Goal: Task Accomplishment & Management: Use online tool/utility

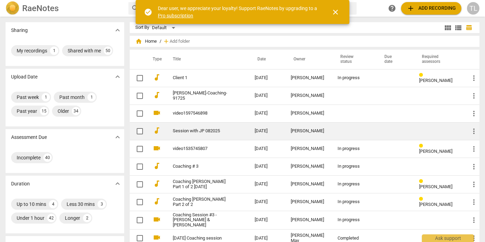
click at [313, 131] on div "[PERSON_NAME]" at bounding box center [309, 130] width 36 height 5
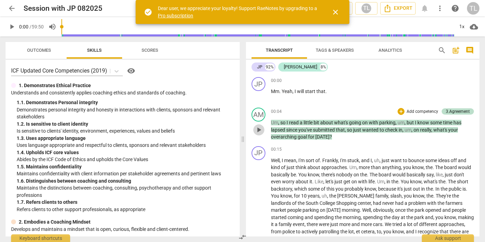
click at [260, 130] on span "play_arrow" at bounding box center [259, 130] width 8 height 8
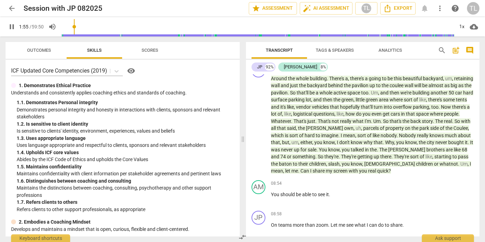
scroll to position [689, 0]
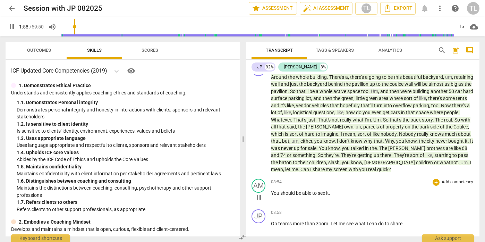
click at [445, 185] on p "Add competency" at bounding box center [457, 182] width 33 height 6
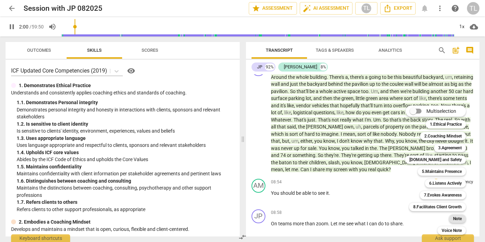
click at [462, 218] on b "Note" at bounding box center [457, 218] width 9 height 8
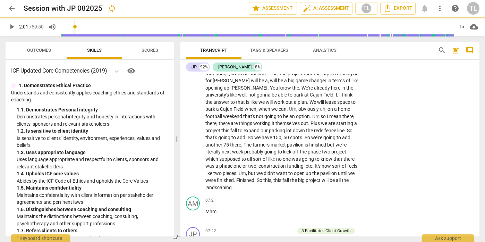
type input "121"
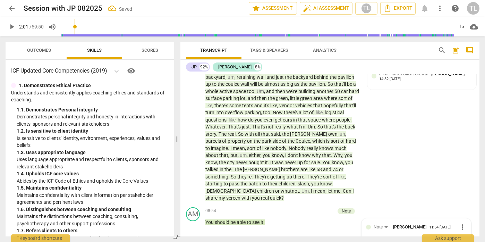
scroll to position [956, 0]
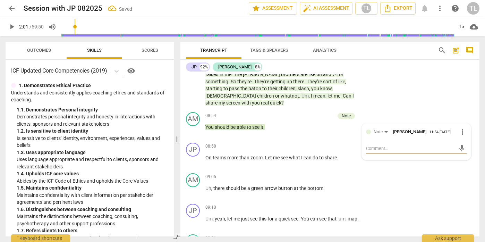
type textarea "A"
type textarea "A q"
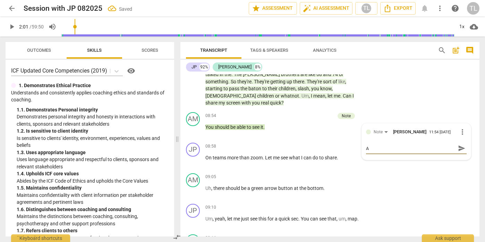
type textarea "A q"
type textarea "A qu"
type textarea "A qui"
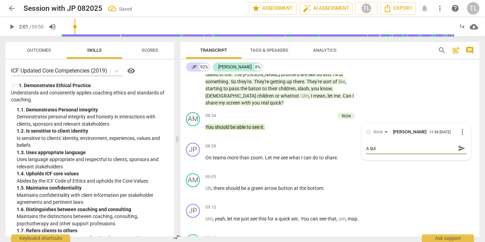
type textarea "A quic"
type textarea "A quick"
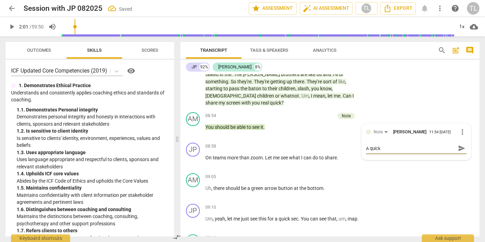
type textarea "A quick"
type textarea "A quick n"
type textarea "A quick no"
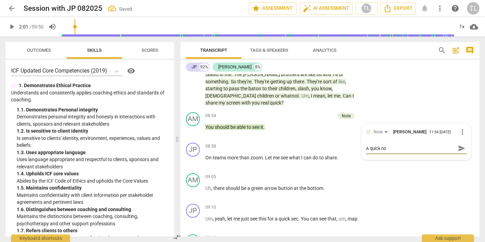
type textarea "A quick not"
type textarea "A quick note"
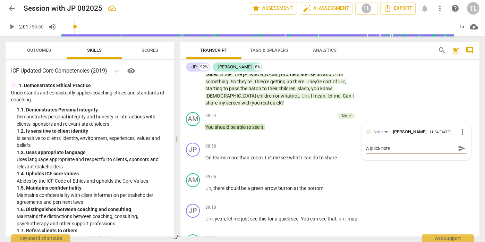
type textarea "A quick note"
type textarea "A quick note h"
type textarea "A quick note he"
type textarea "A quick note her"
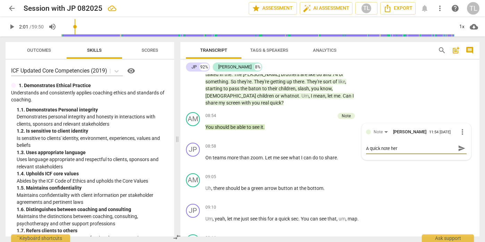
type textarea "A quick note here"
type textarea "A quick note here A"
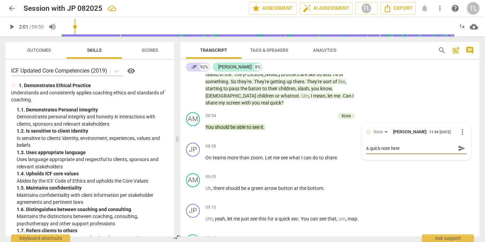
type textarea "A quick note here A"
type textarea "A quick note here As"
type textarea "A quick note here [PERSON_NAME]"
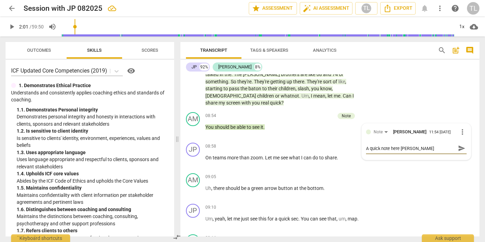
type textarea "A quick note here [PERSON_NAME]"
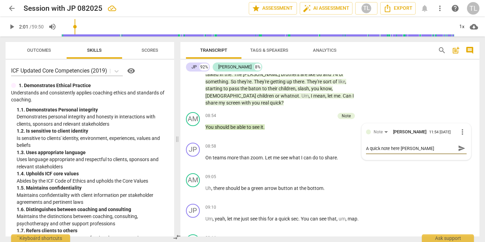
type textarea "A quick note here [PERSON_NAME]"
type textarea "A quick note here [PERSON_NAME] -"
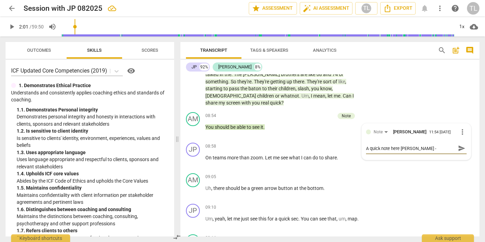
type textarea "A quick note here [PERSON_NAME] - y"
type textarea "A quick note here [PERSON_NAME]"
type textarea "A quick note here [PERSON_NAME] - you"
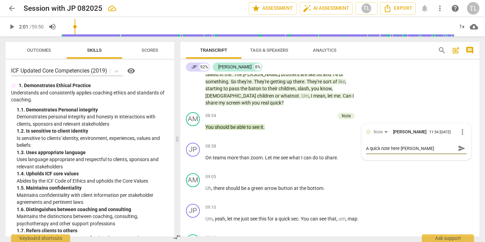
type textarea "A quick note here [PERSON_NAME] - you"
type textarea "A quick note here [PERSON_NAME] - your"
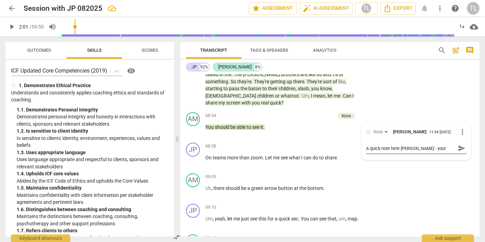
type textarea "A quick note here [PERSON_NAME] - your c"
type textarea "A quick note here [PERSON_NAME] - your cl"
type textarea "A quick note here [PERSON_NAME] - your cli"
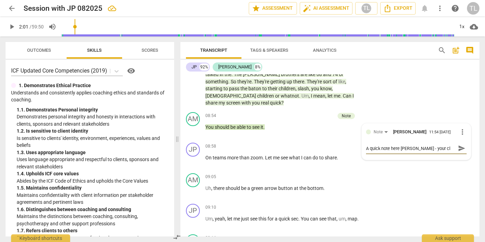
type textarea "A quick note here [PERSON_NAME] - your cli"
type textarea "A quick note here [PERSON_NAME] - your clie"
type textarea "A quick note here [PERSON_NAME] - your clien"
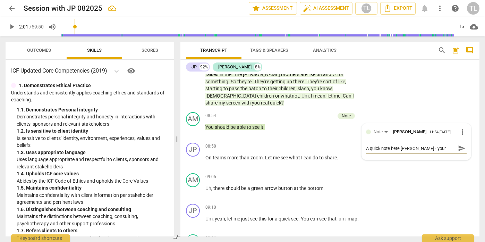
type textarea "A quick note here [PERSON_NAME] - your client"
type textarea "A quick note here [PERSON_NAME] - your client i"
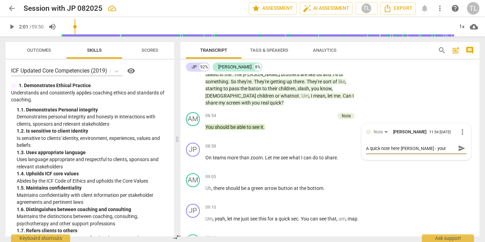
type textarea "A quick note here [PERSON_NAME] - your client is"
type textarea "A quick note here [PERSON_NAME] - your client is a"
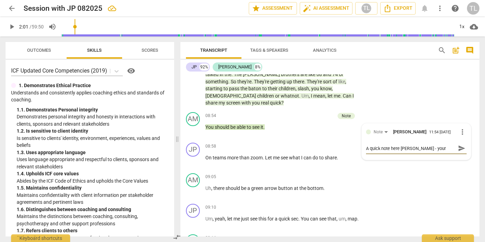
type textarea "A quick note here [PERSON_NAME] - your client is a"
type textarea "A quick note here [PERSON_NAME] - your client is a t"
type textarea "A quick note here [PERSON_NAME] - your client is a ta"
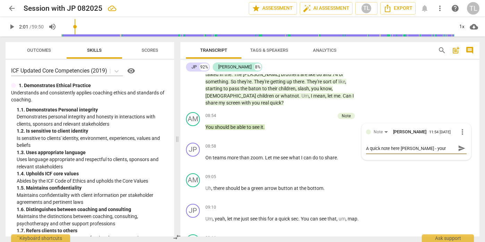
type textarea "A quick note here [PERSON_NAME] - your client is a tal"
type textarea "A quick note here [PERSON_NAME] - your client is a talk"
type textarea "A quick note here [PERSON_NAME] - your client is a talke"
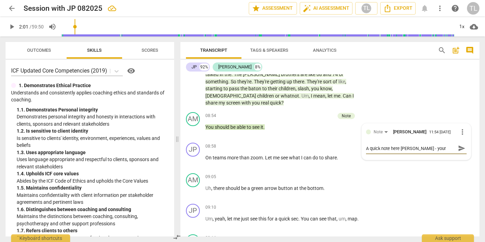
scroll to position [6, 0]
type textarea "A quick note here [PERSON_NAME] - your client is a talker"
type textarea "A quick note here [PERSON_NAME] - your client is a talker."
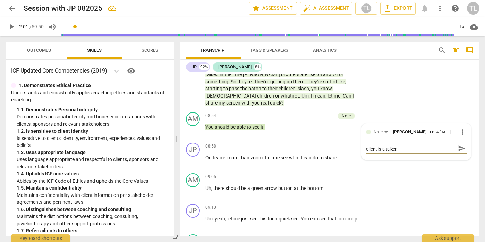
type textarea "A quick note here [PERSON_NAME] - your client is a talker."
type textarea "A quick note here [PERSON_NAME] - your client is a talker. A"
type textarea "A quick note here [PERSON_NAME] - your client is a talker. An"
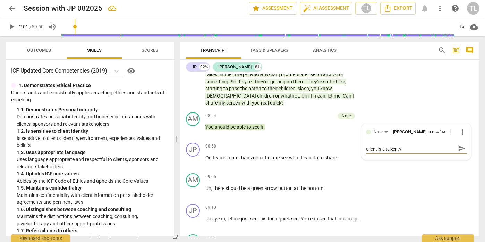
type textarea "A quick note here [PERSON_NAME] - your client is a talker. An"
type textarea "A quick note here [PERSON_NAME] - your client is a talker. And"
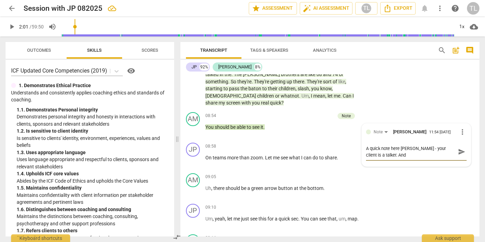
type textarea "A quick note here [PERSON_NAME] - your client is a talker. And t"
type textarea "A quick note here [PERSON_NAME] - your client is a talker. And th"
type textarea "A quick note here [PERSON_NAME] - your client is a talker. And the"
type textarea "A quick note here [PERSON_NAME] - your client is a talker. And ther"
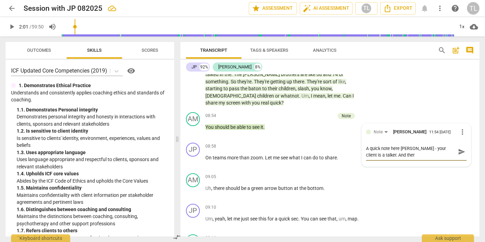
type textarea "A quick note here [PERSON_NAME] - your client is a talker. And there"
type textarea "A quick note here [PERSON_NAME] - your client is a talker. And there i"
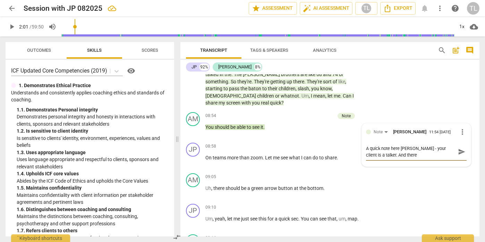
type textarea "A quick note here [PERSON_NAME] - your client is a talker. And there i"
type textarea "A quick note here [PERSON_NAME] - your client is a talker. And there is"
type textarea "A quick note here [PERSON_NAME] - your client is a talker. And there is l"
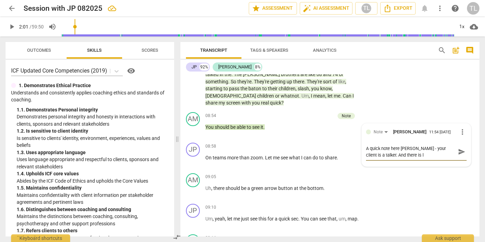
type textarea "A quick note here [PERSON_NAME] - your client is a talker. And there is li"
type textarea "A quick note here [PERSON_NAME] - your client is a talker. And there is lim"
type textarea "A quick note here [PERSON_NAME] - your client is a talker. And there is limi"
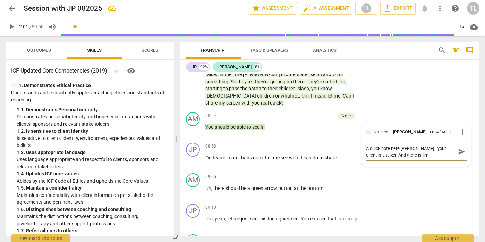
type textarea "A quick note here [PERSON_NAME] - your client is a talker. And there is limi"
type textarea "A quick note here [PERSON_NAME] - your client is a talker. And there is limit"
type textarea "A quick note here [PERSON_NAME] - your client is a talker. And there is limite"
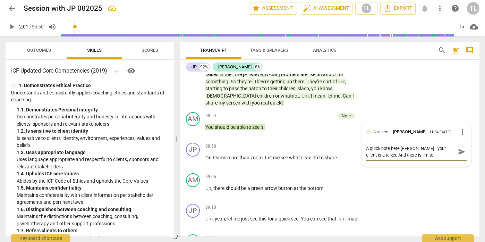
type textarea "A quick note here [PERSON_NAME] - your client is a talker. And there is limited"
type textarea "A quick note here [PERSON_NAME] - your client is a talker. And there is limited…"
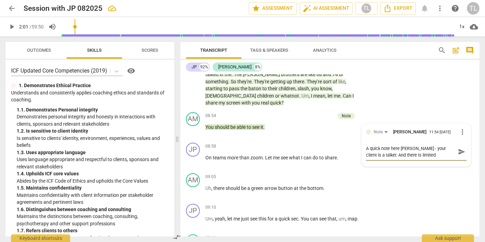
type textarea "A quick note here [PERSON_NAME] - your client is a talker. And there is limited…"
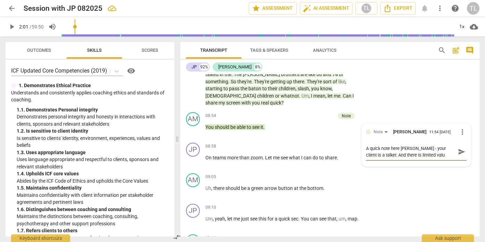
type textarea "A quick note here [PERSON_NAME] - your client is a talker. And there is limited…"
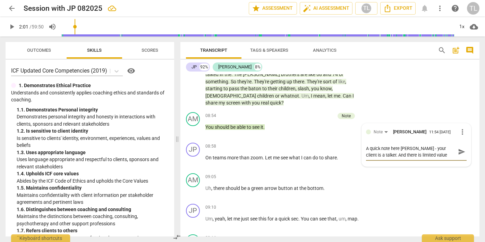
type textarea "A quick note here [PERSON_NAME] - your client is a talker. And there is limited…"
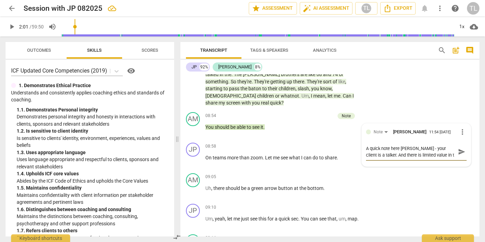
type textarea "A quick note here [PERSON_NAME] - your client is a talker. And there is limited…"
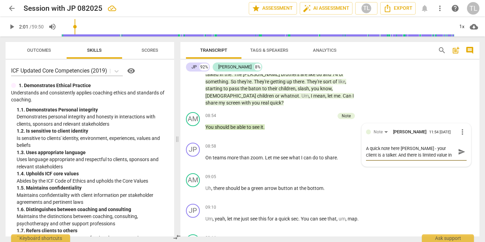
type textarea "A quick note here [PERSON_NAME] - your client is a talker. And there is limited…"
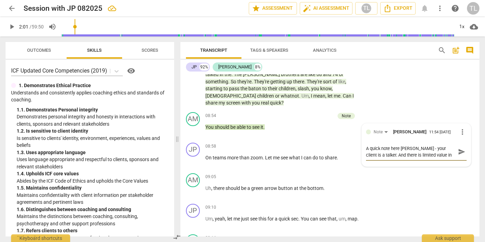
type textarea "A quick note here [PERSON_NAME] - your client is a talker. And there is limited…"
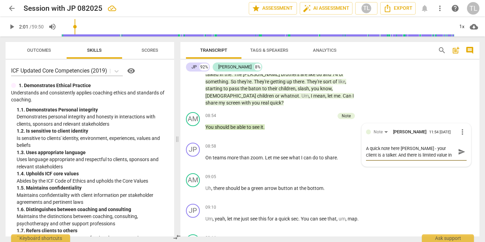
type textarea "A quick note here [PERSON_NAME] - your client is a talker. And there is limited…"
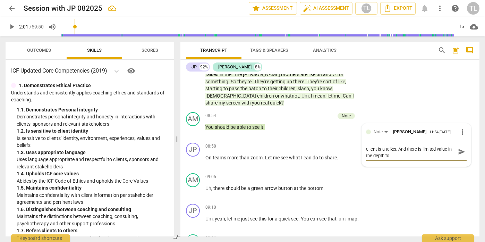
type textarea "A quick note here [PERSON_NAME] - your client is a talker. And there is limited…"
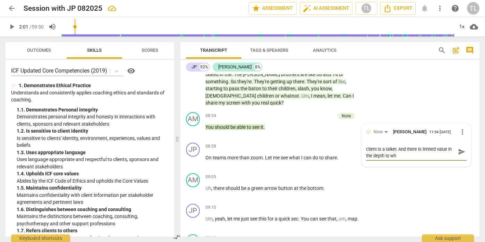
type textarea "A quick note here [PERSON_NAME] - your client is a talker. And there is limited…"
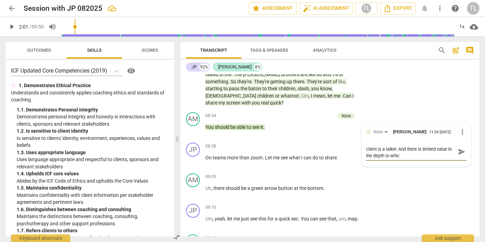
type textarea "A quick note here [PERSON_NAME] - your client is a talker. And there is limited…"
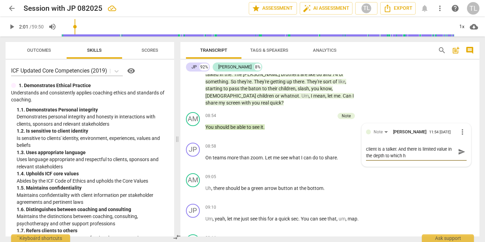
type textarea "A quick note here [PERSON_NAME] - your client is a talker. And there is limited…"
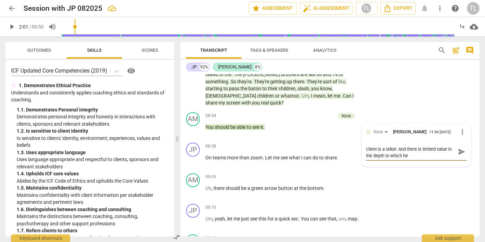
type textarea "A quick note here [PERSON_NAME] - your client is a talker. And there is limited…"
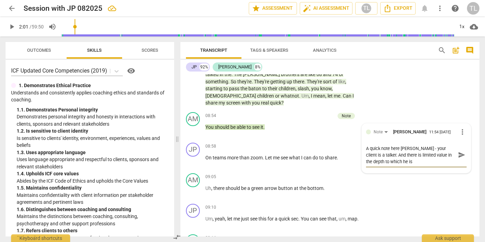
type textarea "A quick note here [PERSON_NAME] - your client is a talker. And there is limited…"
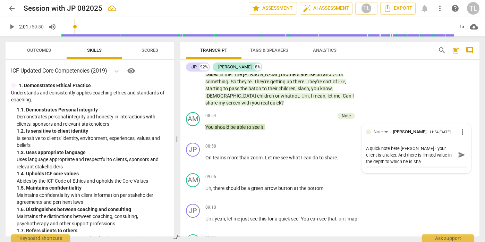
type textarea "A quick note here [PERSON_NAME] - your client is a talker. And there is limited…"
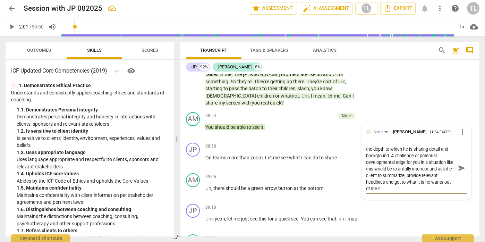
scroll to position [7, 0]
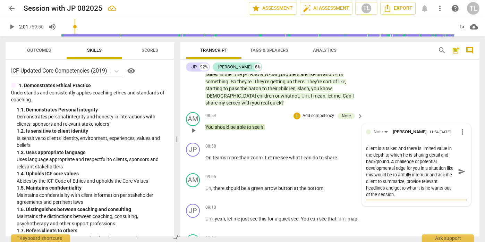
click at [458, 175] on span "send" at bounding box center [462, 171] width 8 height 8
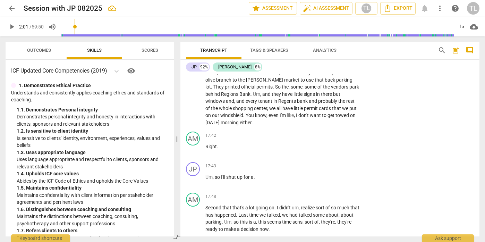
scroll to position [1867, 0]
click at [350, 198] on p "Add competency" at bounding box center [338, 196] width 33 height 6
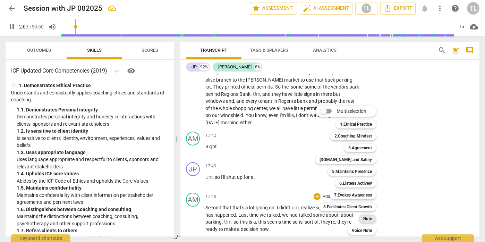
click at [368, 219] on b "Note" at bounding box center [367, 218] width 9 height 8
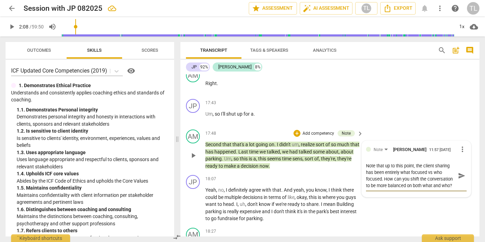
scroll to position [1931, 0]
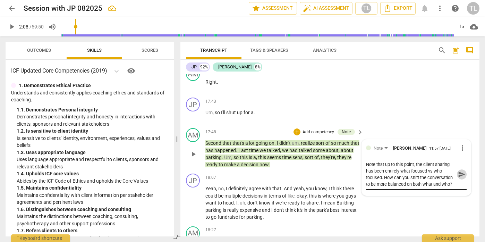
click at [458, 176] on span "send" at bounding box center [462, 174] width 8 height 8
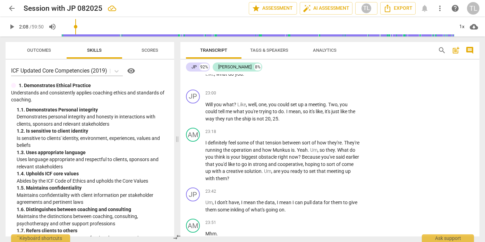
scroll to position [2688, 0]
click at [349, 135] on p "Add competency" at bounding box center [338, 131] width 33 height 6
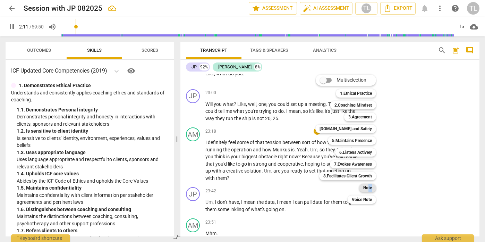
click at [367, 192] on div "Note 9" at bounding box center [371, 188] width 30 height 12
click at [368, 187] on b "Note" at bounding box center [367, 187] width 9 height 8
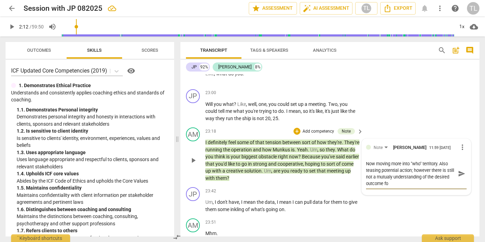
scroll to position [0, 0]
click at [459, 177] on span "send" at bounding box center [462, 174] width 8 height 8
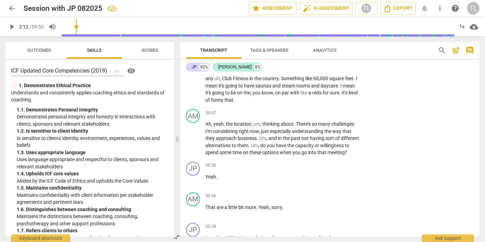
scroll to position [3475, 0]
click at [346, 116] on p "Add competency" at bounding box center [338, 113] width 33 height 6
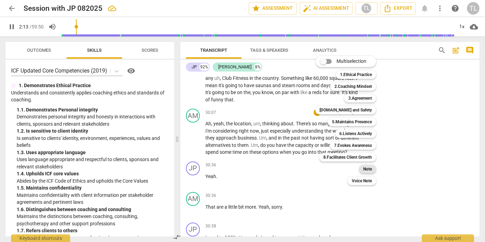
click at [365, 170] on b "Note" at bounding box center [367, 169] width 9 height 8
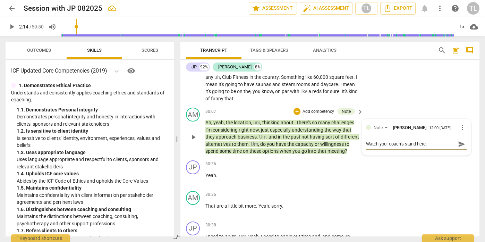
scroll to position [3477, 0]
click at [458, 147] on span "send" at bounding box center [462, 144] width 8 height 8
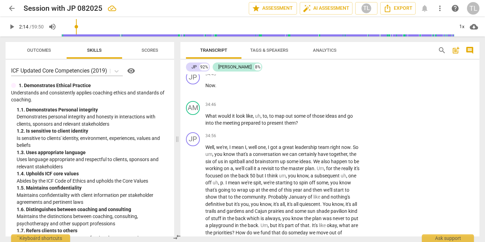
scroll to position [4078, 0]
click at [344, 108] on p "Add competency" at bounding box center [338, 105] width 33 height 6
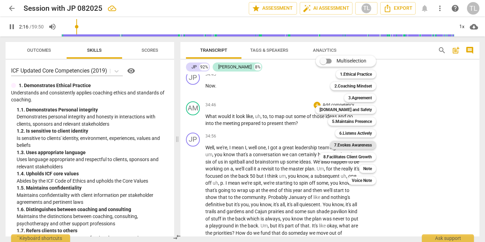
click at [367, 144] on b "7.Evokes Awareness" at bounding box center [353, 145] width 38 height 8
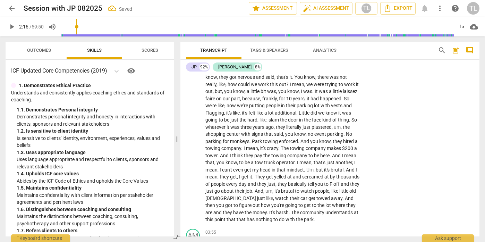
scroll to position [4175, 0]
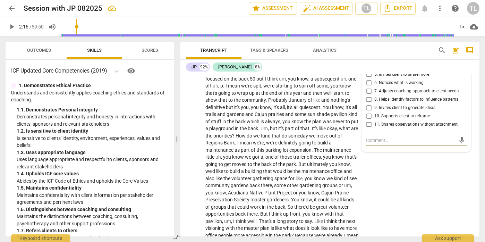
click at [368, 68] on input "4. Asks questions to explore beyond current thinking" at bounding box center [368, 64] width 11 height 8
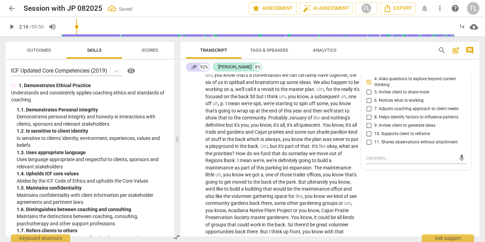
scroll to position [4156, 0]
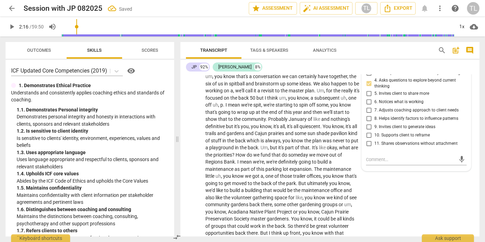
click at [367, 69] on input "2. Challenges to evoke insight" at bounding box center [368, 65] width 11 height 8
click at [418, 205] on div "JP play_arrow pause 34:56 + Add competency keyboard_arrow_right Well , we're , …" at bounding box center [329, 234] width 299 height 365
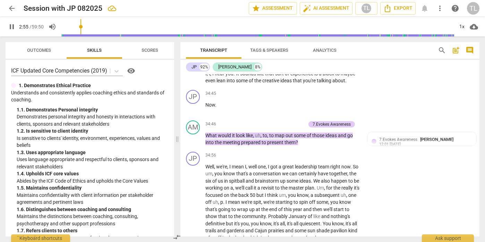
scroll to position [4059, 0]
click at [297, 127] on p "Add competency" at bounding box center [289, 124] width 33 height 6
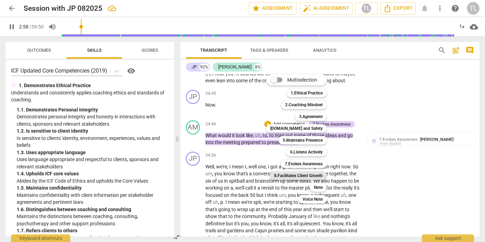
click at [312, 174] on b "8.Facilitates Client Growth" at bounding box center [298, 175] width 49 height 8
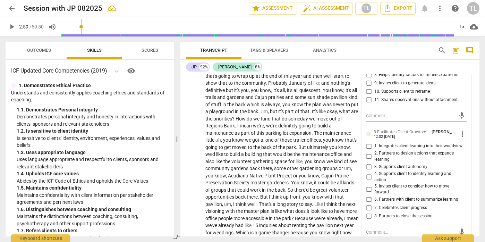
scroll to position [4200, 0]
click at [369, 161] on input "2. Partners to design actions that expands learning" at bounding box center [368, 156] width 11 height 8
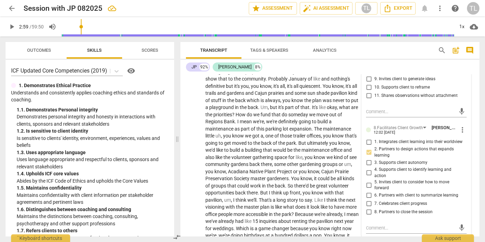
scroll to position [4204, 0]
click at [368, 177] on input "4. Supports client to identify learning and action" at bounding box center [368, 173] width 11 height 8
click at [369, 189] on input "5. Invites client to consider how to move forward" at bounding box center [368, 185] width 11 height 8
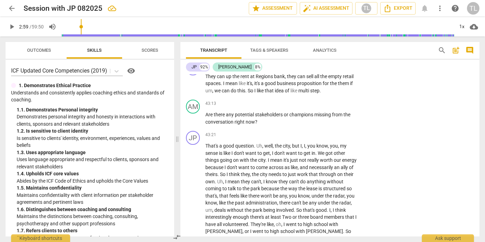
scroll to position [5119, 0]
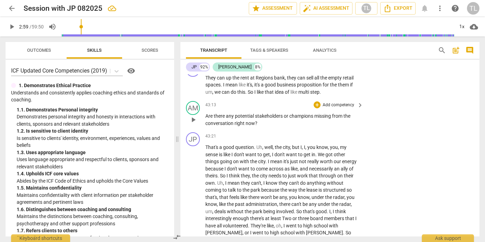
click at [341, 108] on p "Add competency" at bounding box center [338, 105] width 33 height 6
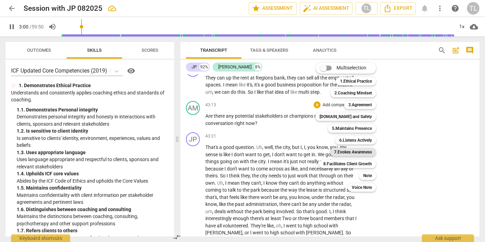
click at [355, 152] on b "7.Evokes Awareness" at bounding box center [353, 152] width 38 height 8
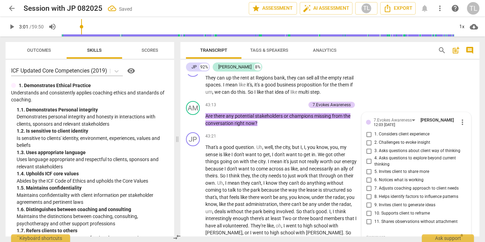
scroll to position [5223, 0]
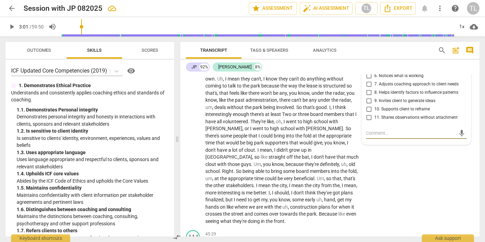
click at [368, 96] on input "8. Helps identify factors to influence patterns" at bounding box center [368, 92] width 11 height 8
click at [370, 105] on input "9. Invites client to generate ideas" at bounding box center [368, 100] width 11 height 8
click at [406, 194] on div "JP play_arrow pause 43:21 + Add competency keyboard_arrow_right That's a good q…" at bounding box center [329, 126] width 299 height 202
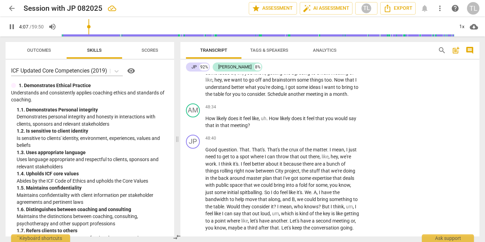
scroll to position [5714, 0]
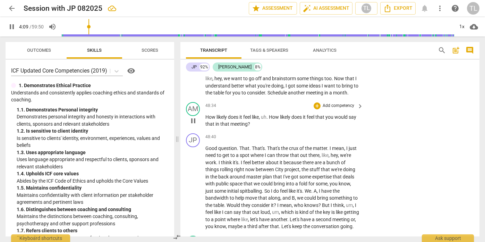
click at [334, 109] on p "Add competency" at bounding box center [338, 106] width 33 height 6
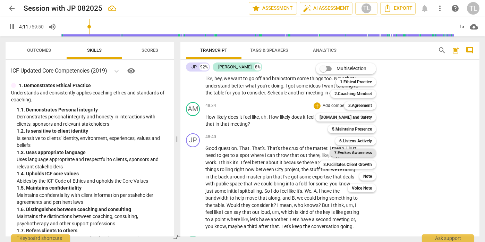
click at [348, 152] on b "7.Evokes Awareness" at bounding box center [353, 152] width 38 height 8
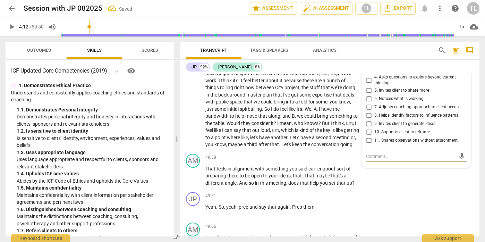
scroll to position [5783, 0]
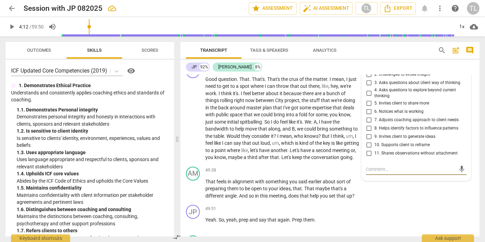
click at [366, 87] on input "3. Asks questions about client way of thinking" at bounding box center [368, 83] width 11 height 8
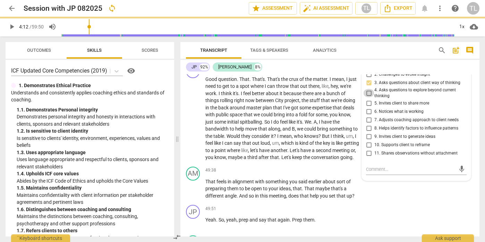
click at [368, 97] on input "4. Asks questions to explore beyond current thinking" at bounding box center [368, 93] width 11 height 8
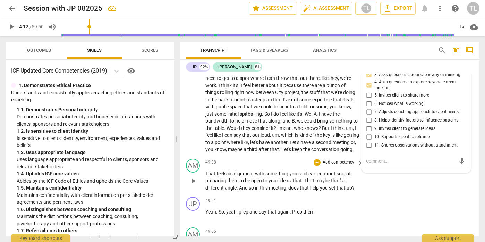
scroll to position [5799, 0]
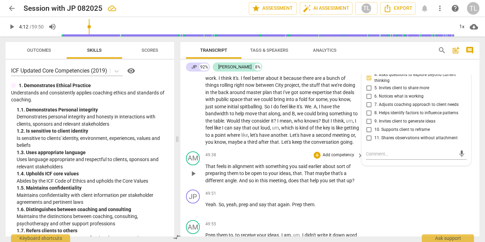
click at [421, 187] on div "AM play_arrow pause 49:38 + Add competency keyboard_arrow_right That feels in a…" at bounding box center [329, 167] width 299 height 38
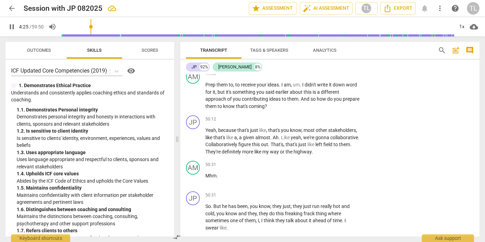
scroll to position [5950, 0]
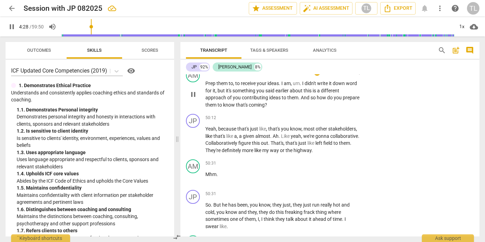
click at [349, 76] on p "Add competency" at bounding box center [338, 72] width 33 height 6
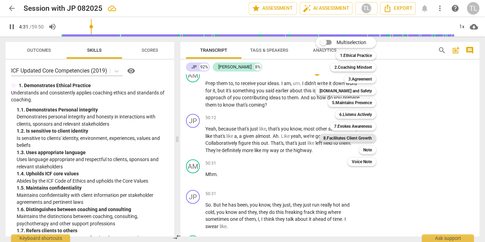
click at [368, 138] on b "8.Facilitates Client Growth" at bounding box center [347, 138] width 49 height 8
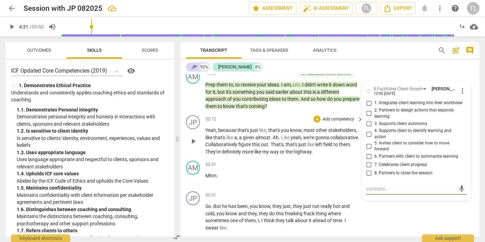
scroll to position [5949, 0]
click at [367, 150] on input "5. Invites client to consider how to move forward" at bounding box center [368, 146] width 11 height 8
click at [369, 138] on input "4. Supports client to identify learning and action" at bounding box center [368, 134] width 11 height 8
click at [368, 118] on input "2. Partners to design actions that expands learning" at bounding box center [368, 113] width 11 height 8
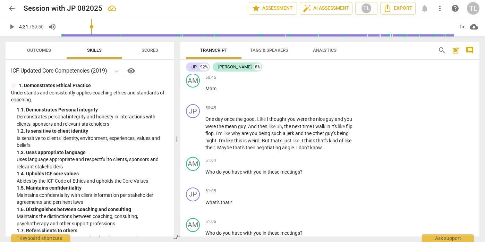
scroll to position [6112, 0]
click at [329, 163] on p "Add competency" at bounding box center [338, 160] width 33 height 6
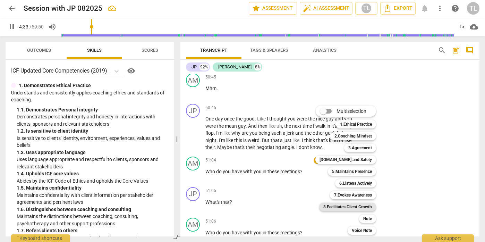
click at [355, 208] on b "8.Facilitates Client Growth" at bounding box center [347, 207] width 49 height 8
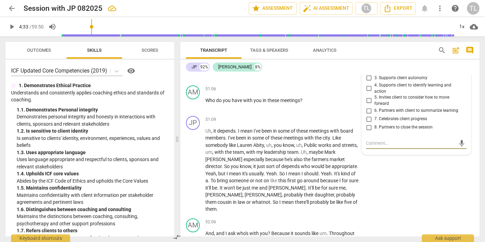
scroll to position [6244, 0]
click at [368, 105] on input "5. Invites client to consider how to move forward" at bounding box center [368, 100] width 11 height 8
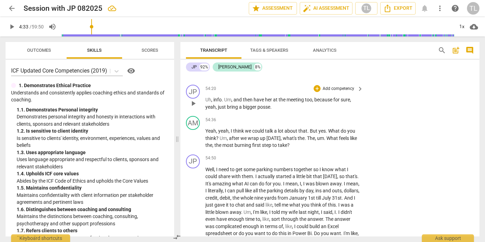
scroll to position [6706, 0]
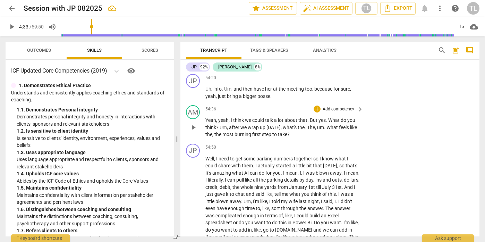
click at [348, 112] on p "Add competency" at bounding box center [338, 109] width 33 height 6
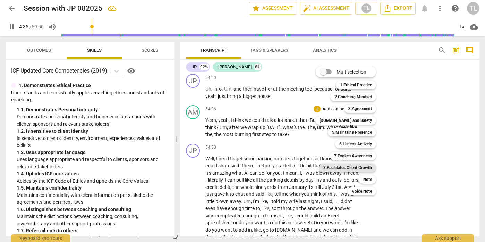
click at [356, 169] on b "8.Facilitates Client Growth" at bounding box center [347, 167] width 49 height 8
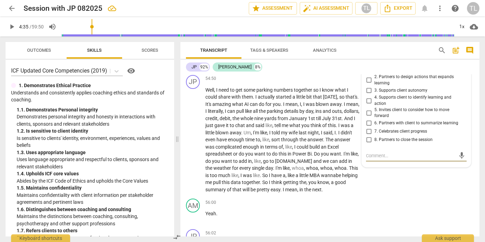
scroll to position [6774, 0]
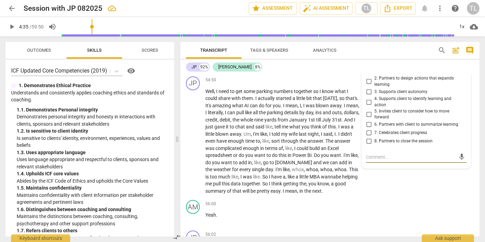
click at [367, 118] on input "5. Invites client to consider how to move forward" at bounding box center [368, 114] width 11 height 8
click at [392, 197] on div "JP play_arrow pause 54:50 + Add competency keyboard_arrow_right Well , I need t…" at bounding box center [329, 136] width 299 height 124
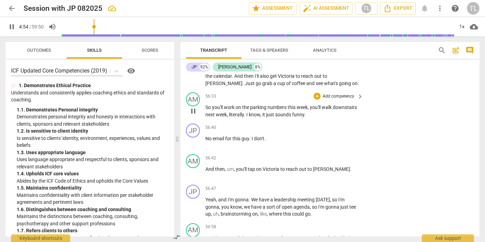
scroll to position [6967, 0]
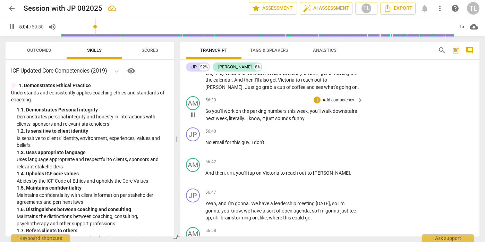
click at [335, 103] on p "Add competency" at bounding box center [338, 100] width 33 height 6
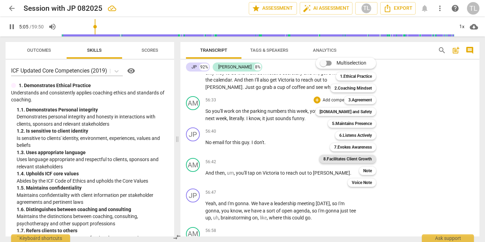
scroll to position [593, 0]
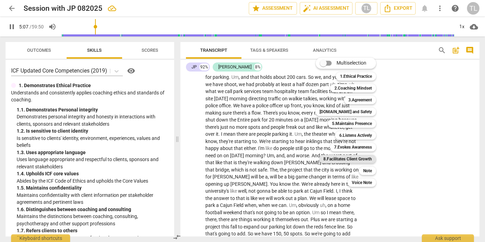
click at [359, 158] on b "8.Facilitates Client Growth" at bounding box center [347, 159] width 49 height 8
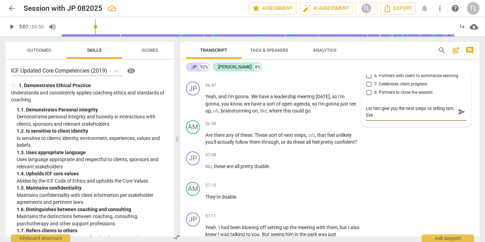
scroll to position [6, 0]
click at [409, 179] on div "JP play_arrow pause 57:08 + Add competency keyboard_arrow_right No , these are …" at bounding box center [329, 163] width 299 height 31
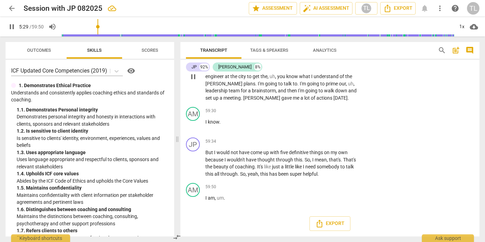
scroll to position [7615, 0]
click at [334, 224] on span "Export" at bounding box center [329, 223] width 29 height 8
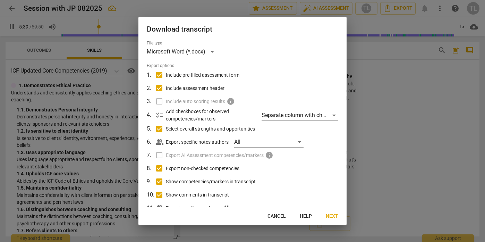
scroll to position [643, 0]
click at [331, 217] on span "Next" at bounding box center [332, 216] width 12 height 7
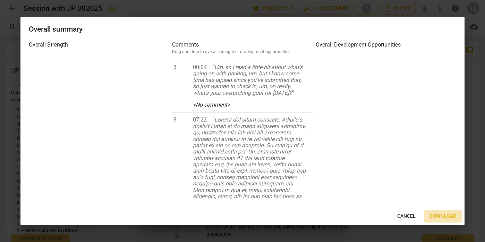
click at [437, 217] on span "Download" at bounding box center [442, 216] width 27 height 7
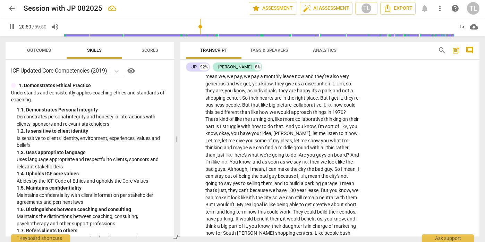
scroll to position [2381, 0]
